Goal: Task Accomplishment & Management: Use online tool/utility

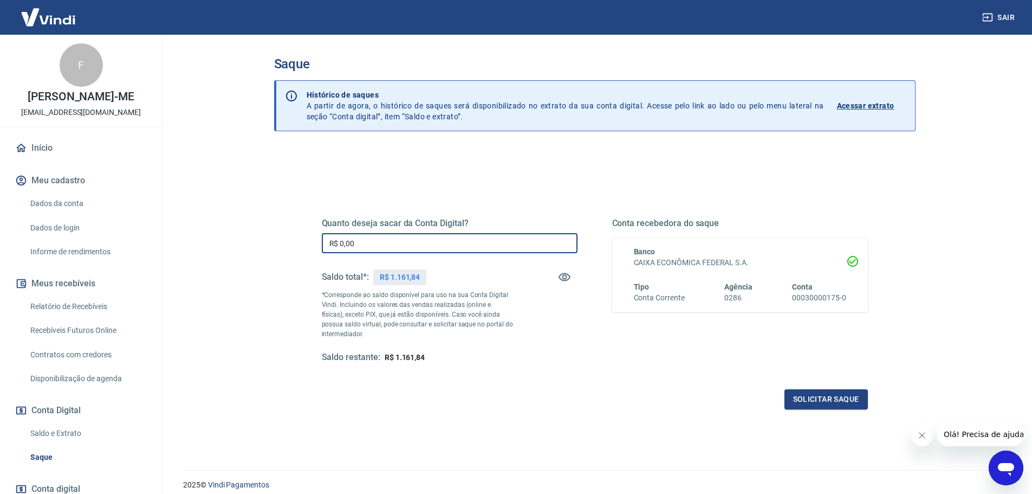
drag, startPoint x: 378, startPoint y: 241, endPoint x: 297, endPoint y: 242, distance: 80.2
click at [297, 242] on div "Quanto deseja sacar da Conta Digital? R$ 0,00 ​ Saldo total*: R$ 1.161,84 *Corr…" at bounding box center [595, 296] width 598 height 252
type input "R$ 1.161,83"
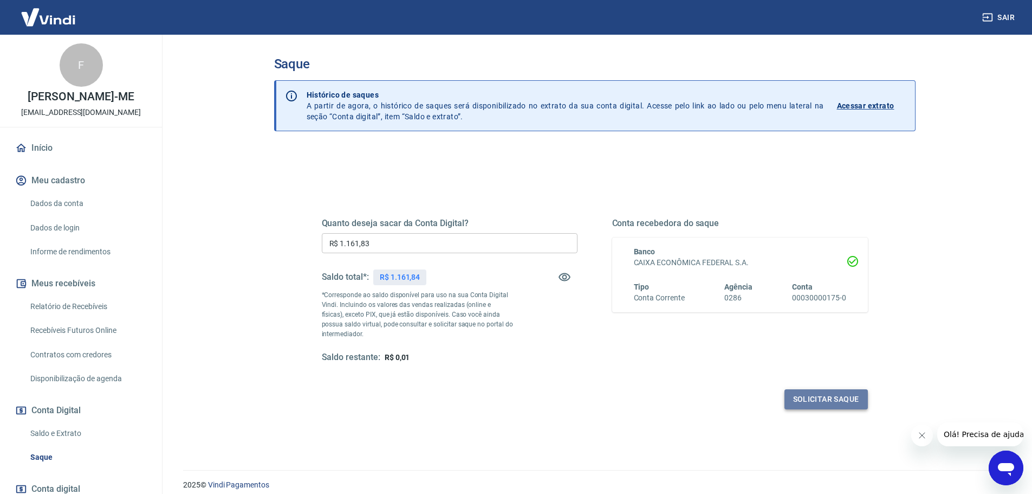
click at [807, 395] on button "Solicitar saque" at bounding box center [826, 399] width 83 height 20
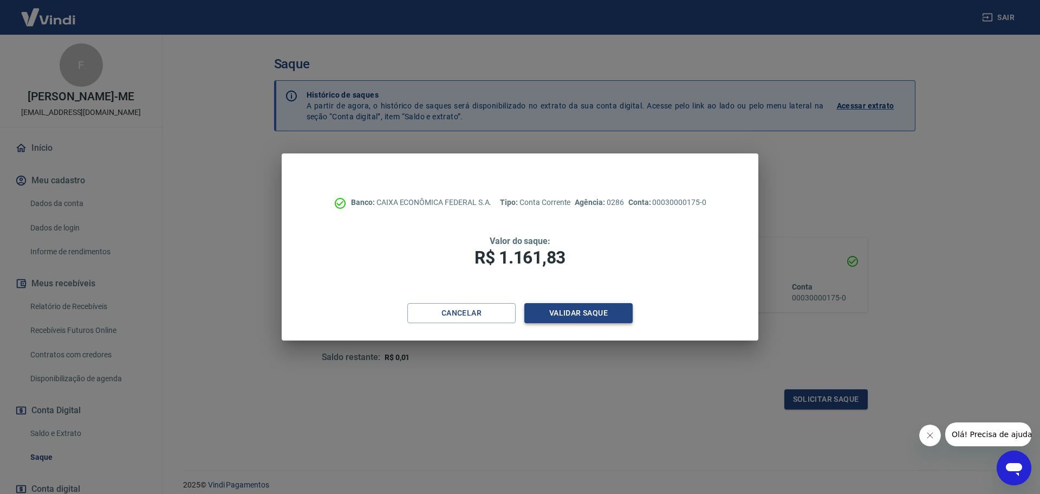
click at [572, 310] on button "Validar saque" at bounding box center [579, 313] width 108 height 20
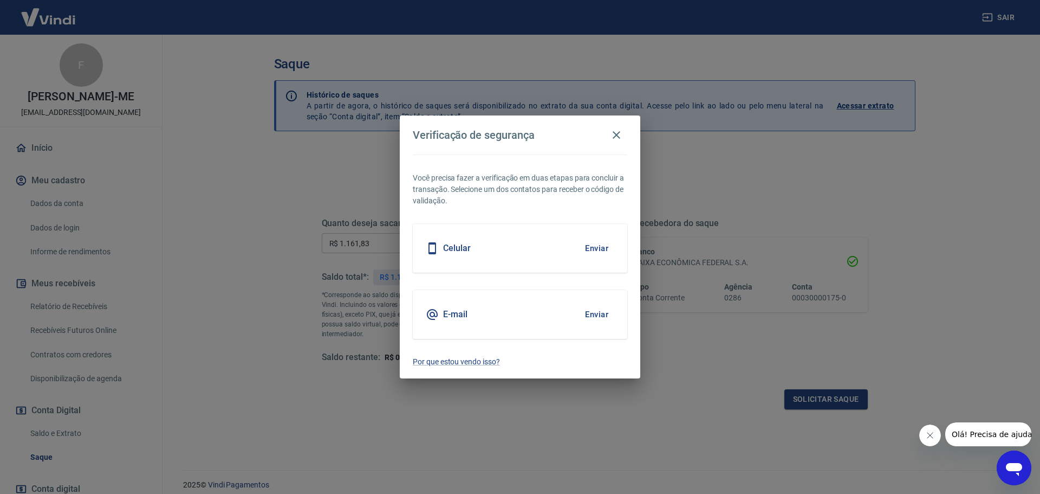
click at [600, 245] on button "Enviar" at bounding box center [596, 248] width 35 height 23
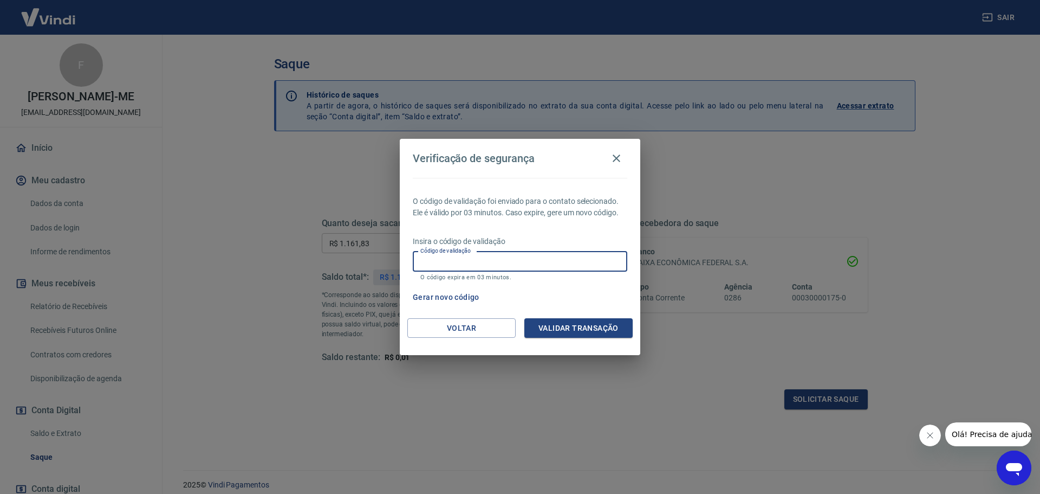
click at [586, 267] on input "Código de validação" at bounding box center [520, 261] width 215 height 20
type input "892144"
click at [591, 331] on button "Validar transação" at bounding box center [579, 328] width 108 height 20
